Goal: Task Accomplishment & Management: Manage account settings

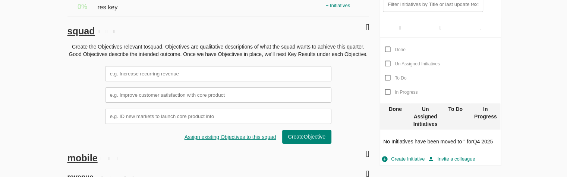
scroll to position [125, 0]
click at [398, 112] on div "Done" at bounding box center [396, 117] width 30 height 26
click at [425, 118] on div "Un Assigned Initiatives" at bounding box center [426, 117] width 30 height 26
click at [451, 115] on div "To Do" at bounding box center [456, 117] width 30 height 26
click at [478, 115] on div "In Progress" at bounding box center [486, 117] width 30 height 26
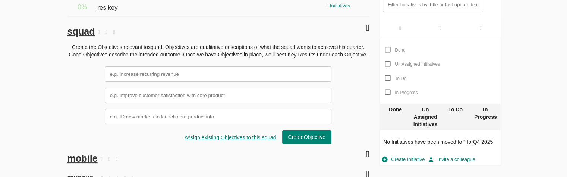
scroll to position [0, 0]
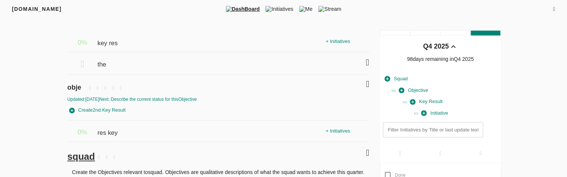
click at [554, 8] on icon at bounding box center [555, 9] width 2 height 5
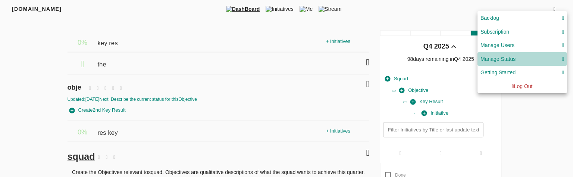
click at [520, 63] on div "Manage Status" at bounding box center [522, 58] width 84 height 9
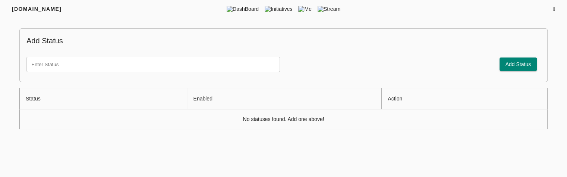
click at [198, 66] on input "text" at bounding box center [153, 64] width 254 height 15
type input "To Do"
click at [511, 69] on button "Add Status" at bounding box center [519, 64] width 38 height 14
click at [256, 68] on input "text" at bounding box center [153, 64] width 254 height 15
type input "To Do"
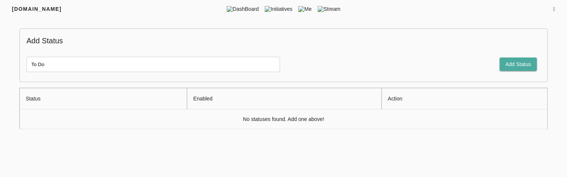
click at [522, 68] on span "Add Status" at bounding box center [519, 64] width 26 height 9
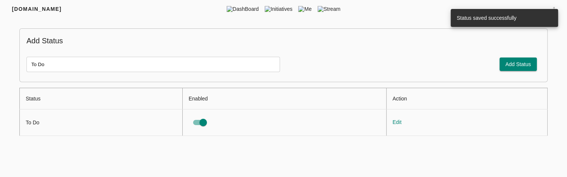
click at [153, 66] on input "To Do" at bounding box center [153, 64] width 254 height 15
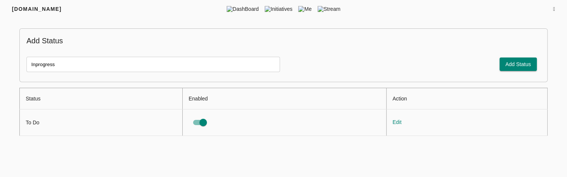
type input "Inprogress"
click at [509, 67] on span "Add Status" at bounding box center [519, 64] width 26 height 9
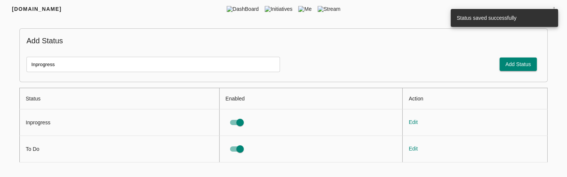
click at [68, 64] on input "Inprogress" at bounding box center [153, 64] width 254 height 15
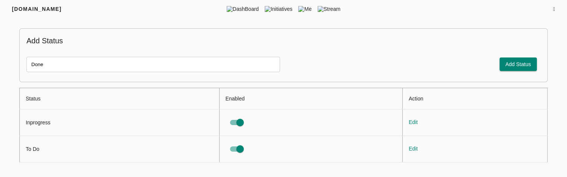
type input "Done"
click at [513, 65] on span "Add Status" at bounding box center [519, 64] width 26 height 9
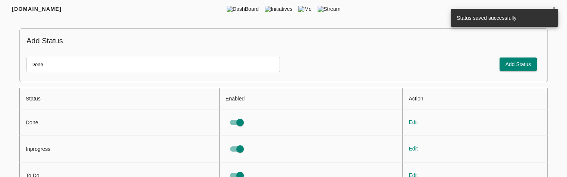
click at [85, 62] on input "Done" at bounding box center [153, 64] width 254 height 15
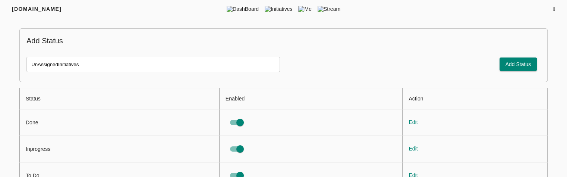
type input "UnAssignedInitiatives"
click at [519, 64] on span "Add Status" at bounding box center [519, 64] width 26 height 9
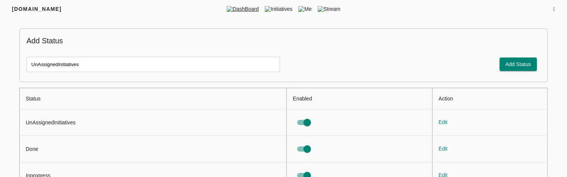
click at [240, 10] on span "DashBoard" at bounding box center [243, 8] width 38 height 7
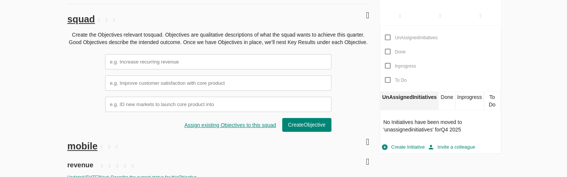
scroll to position [139, 0]
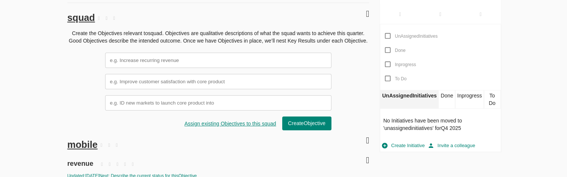
click at [441, 101] on div "Done" at bounding box center [447, 99] width 17 height 19
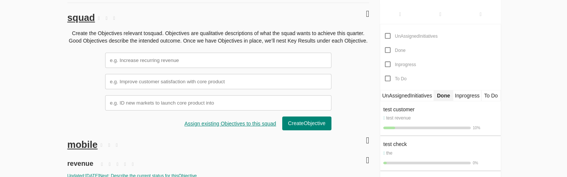
click at [476, 96] on div "Inprogress" at bounding box center [467, 95] width 28 height 11
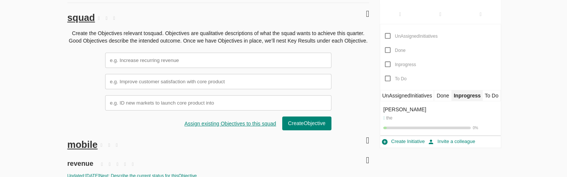
click at [491, 96] on div "To Do" at bounding box center [492, 95] width 18 height 11
click at [419, 90] on div "UnAssignedInitiatives" at bounding box center [408, 95] width 54 height 11
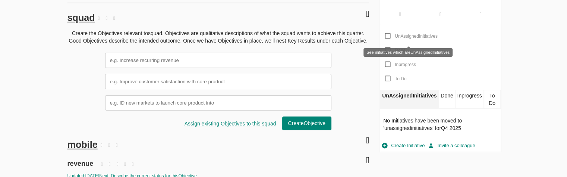
scroll to position [0, 0]
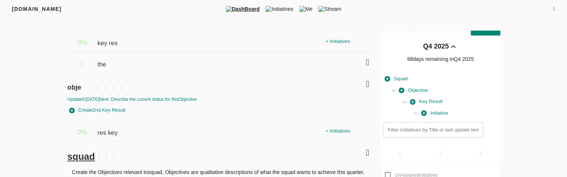
drag, startPoint x: 553, startPoint y: 14, endPoint x: 554, endPoint y: 7, distance: 6.5
click at [554, 7] on div "[DOMAIN_NAME] DashBoard Initiatives Me Stream" at bounding box center [283, 9] width 567 height 18
click at [554, 7] on icon at bounding box center [555, 9] width 2 height 5
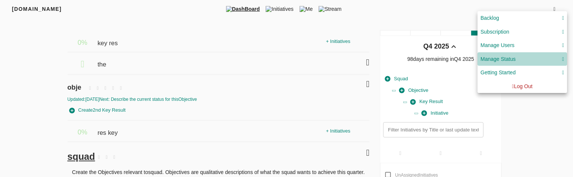
click at [525, 58] on div "Manage Status" at bounding box center [522, 58] width 84 height 9
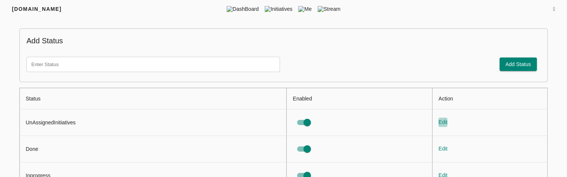
click at [447, 125] on span "Edit" at bounding box center [443, 122] width 9 height 9
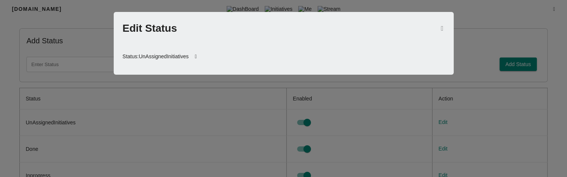
click at [197, 56] on icon at bounding box center [196, 57] width 15 height 18
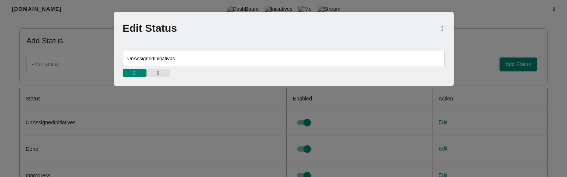
click at [135, 59] on input "UnAssignedInitiatives" at bounding box center [284, 58] width 322 height 15
click at [156, 58] on input "Un AssignedInitiatives" at bounding box center [284, 58] width 322 height 15
type input "Un Assigned Initiatives"
click at [138, 72] on span "button" at bounding box center [134, 73] width 16 height 5
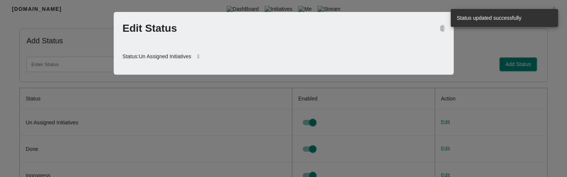
click at [441, 29] on icon "button" at bounding box center [442, 28] width 3 height 7
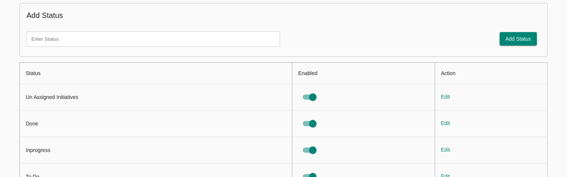
scroll to position [54, 0]
